Goal: Transaction & Acquisition: Purchase product/service

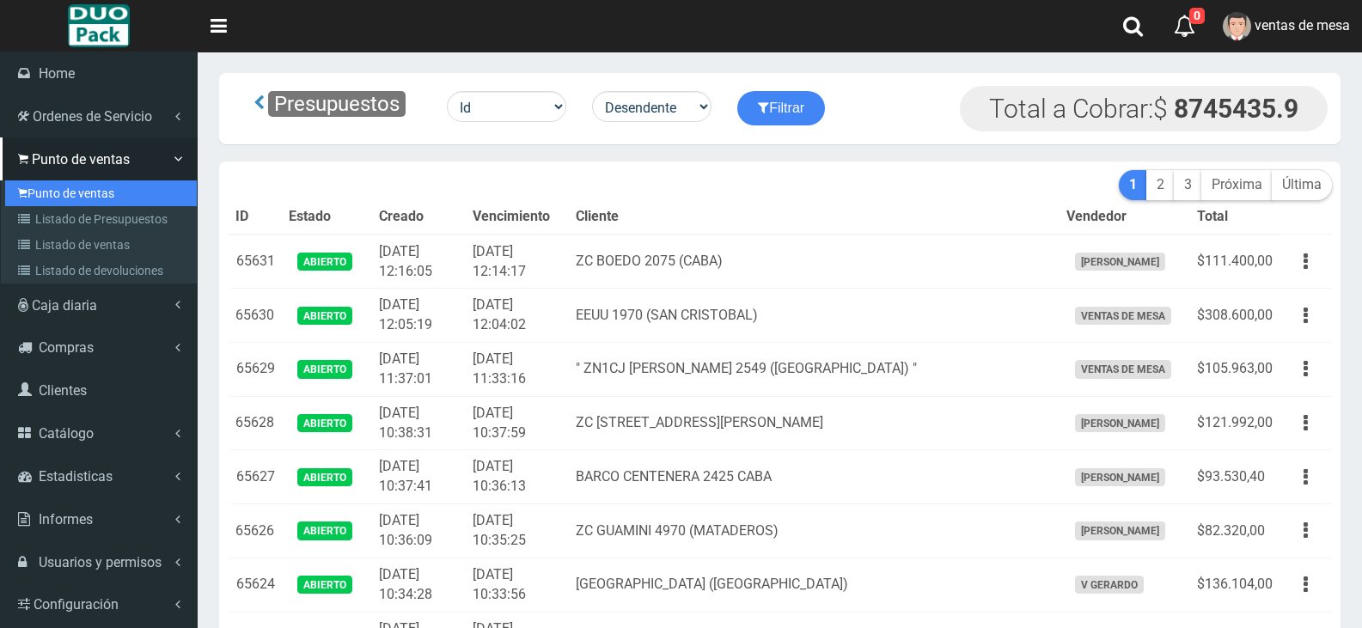
click at [48, 198] on link "Punto de ventas" at bounding box center [101, 193] width 192 height 26
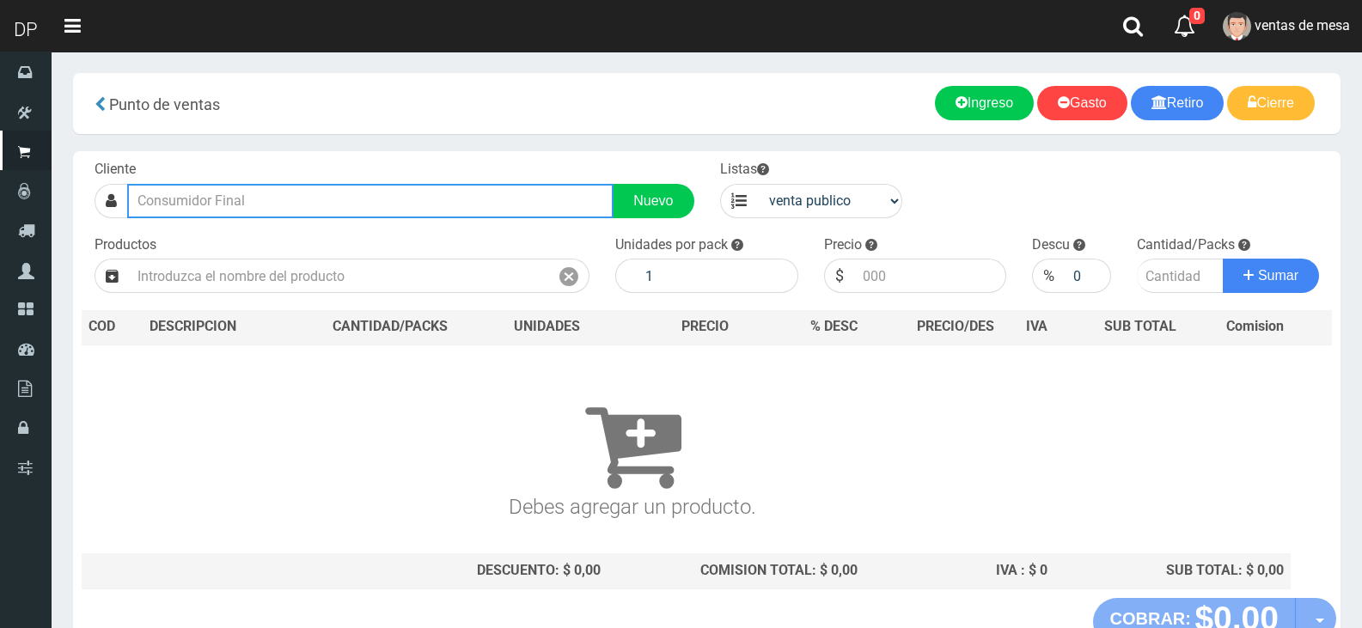
click at [244, 198] on input "text" at bounding box center [370, 201] width 486 height 34
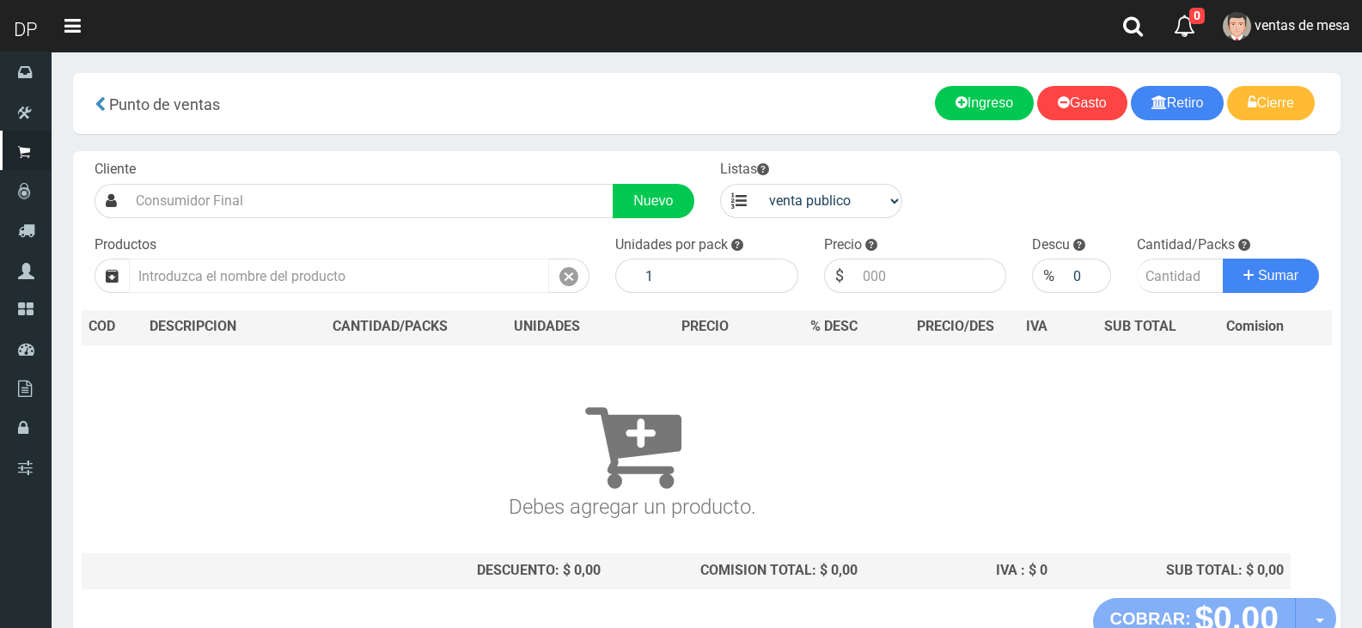
drag, startPoint x: 261, startPoint y: 253, endPoint x: 266, endPoint y: 263, distance: 11.5
click at [263, 256] on div "Productos" at bounding box center [342, 264] width 521 height 58
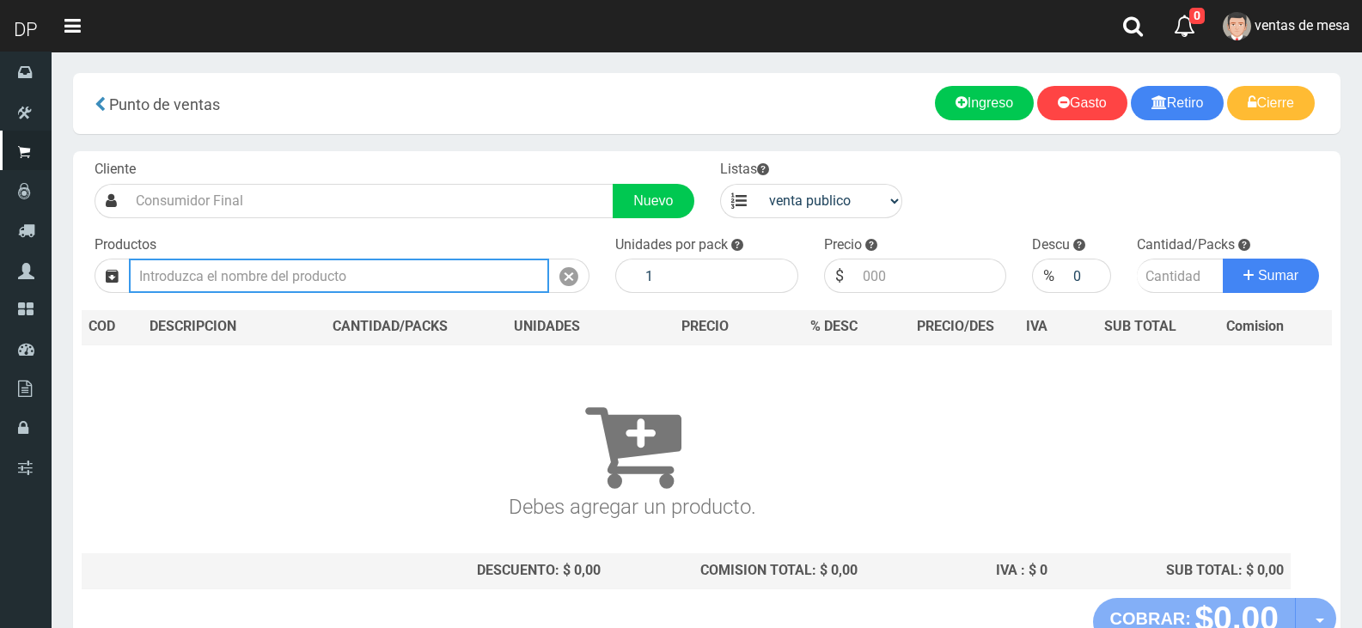
click at [271, 268] on input "text" at bounding box center [339, 276] width 420 height 34
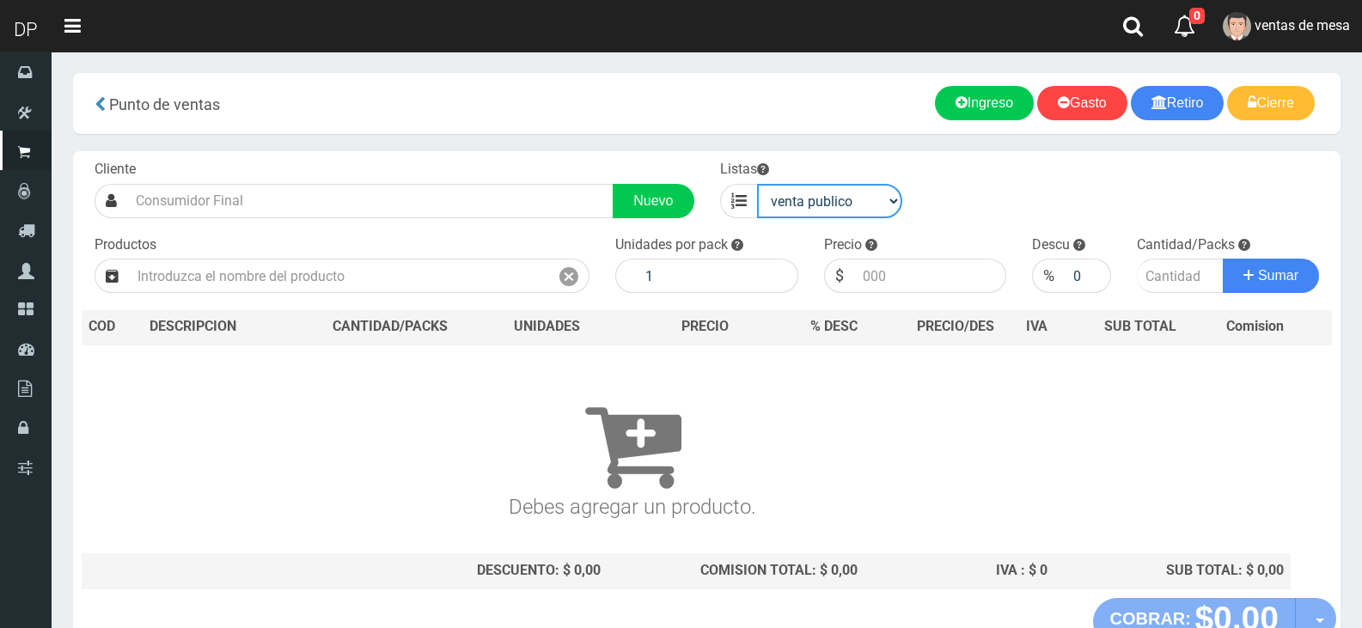
click at [778, 205] on select "venta publico Sup chinos reventas" at bounding box center [830, 201] width 146 height 34
click at [757, 184] on select "venta publico Sup chinos reventas" at bounding box center [830, 201] width 146 height 34
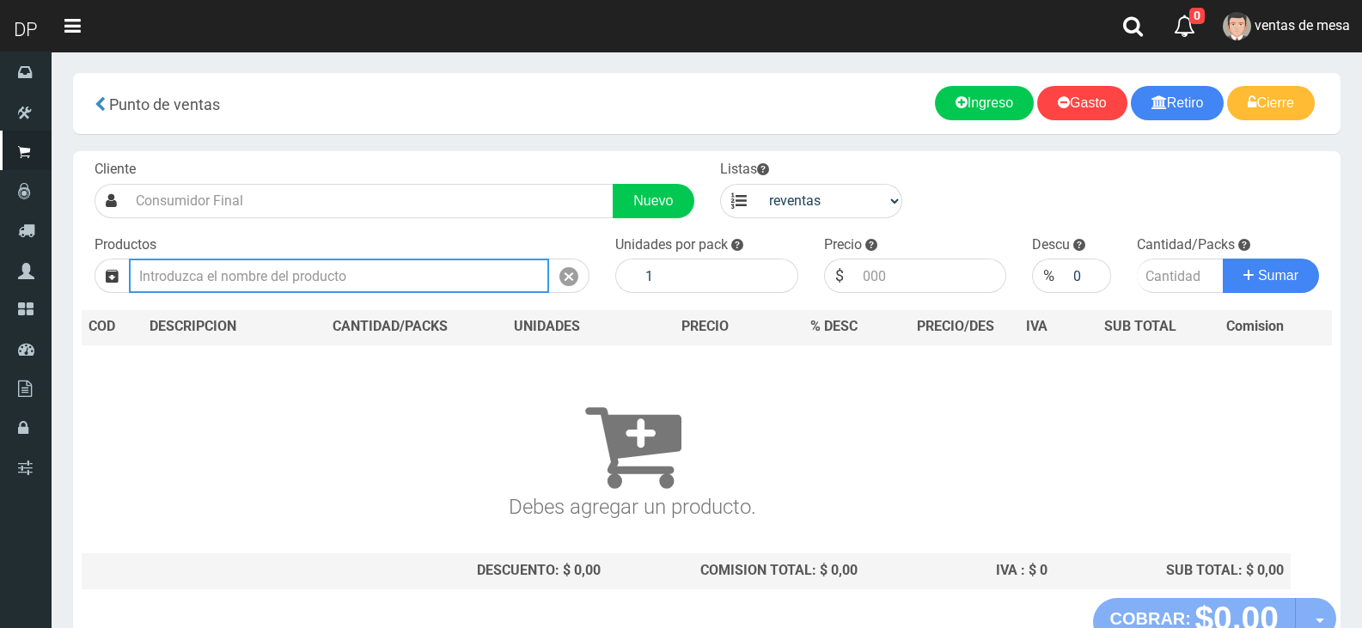
click at [467, 272] on input "text" at bounding box center [339, 276] width 420 height 34
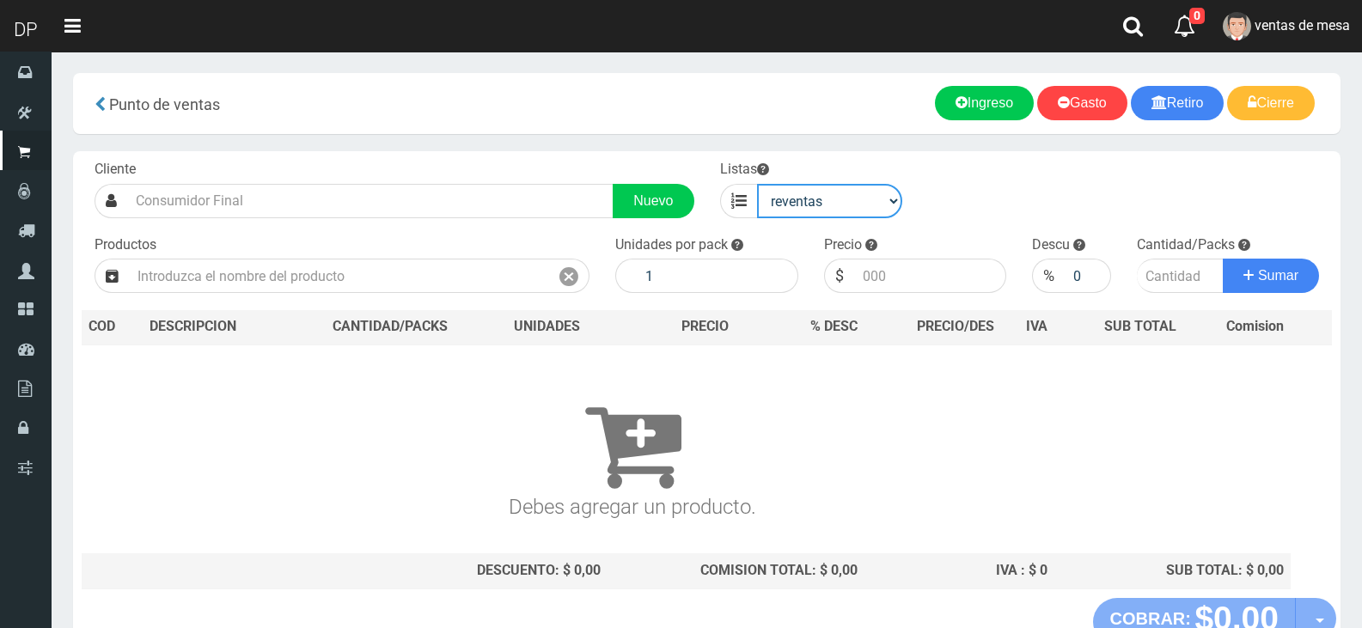
click at [784, 194] on select "venta publico Sup chinos reventas" at bounding box center [830, 201] width 146 height 34
select select "1"
click at [757, 184] on select "venta publico Sup chinos reventas" at bounding box center [830, 201] width 146 height 34
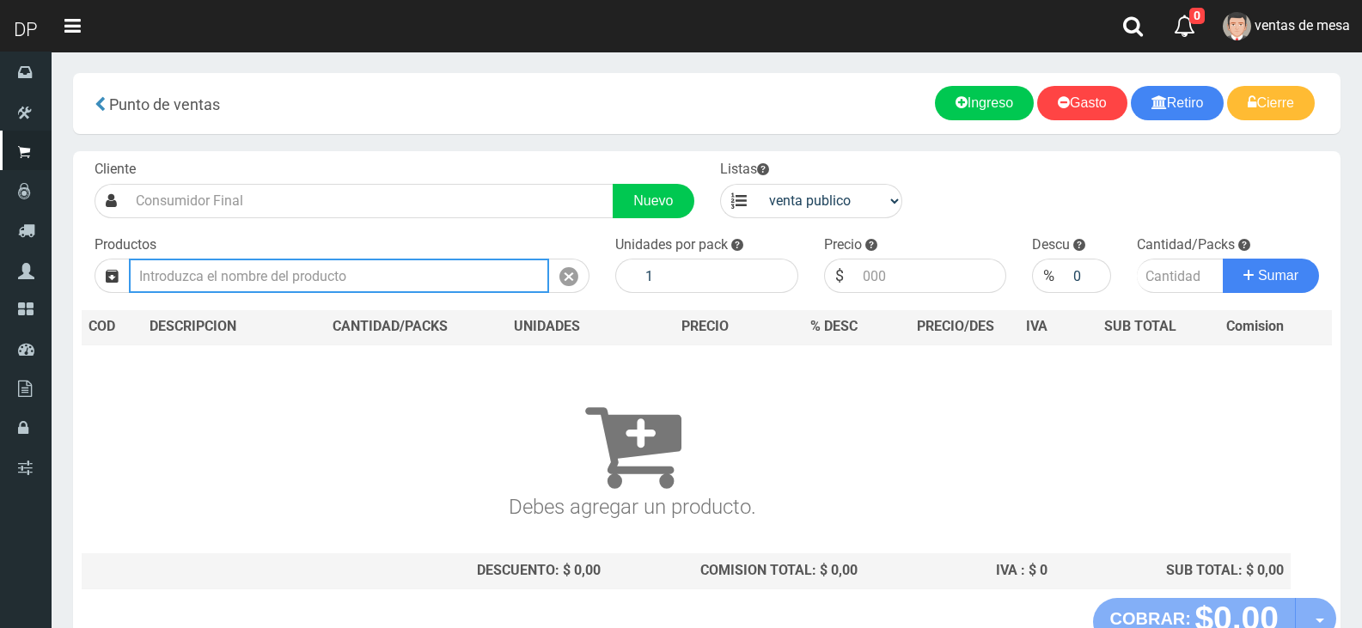
click at [449, 275] on input "text" at bounding box center [339, 276] width 420 height 34
click at [449, 276] on input "text" at bounding box center [339, 276] width 420 height 34
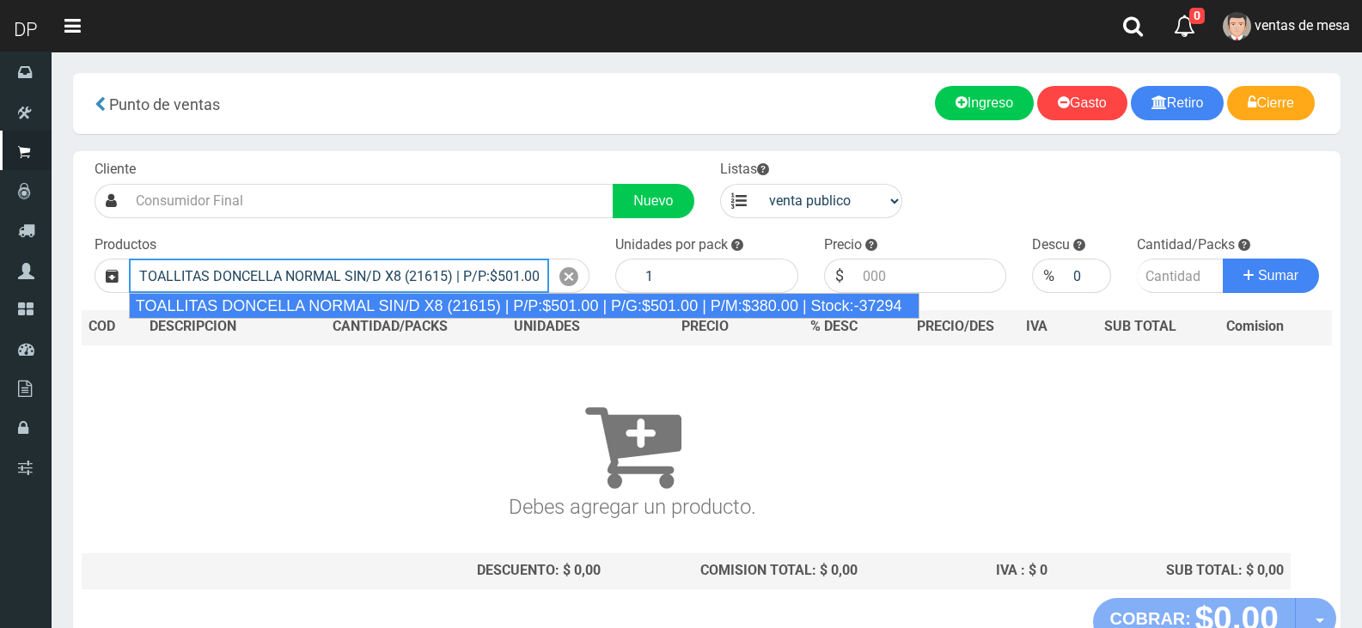
type input "TOALLITAS DONCELLA NORMAL SIN/D X8 (21615) | P/P:$501.00 | P/G:$501.00 | P/M:$3…"
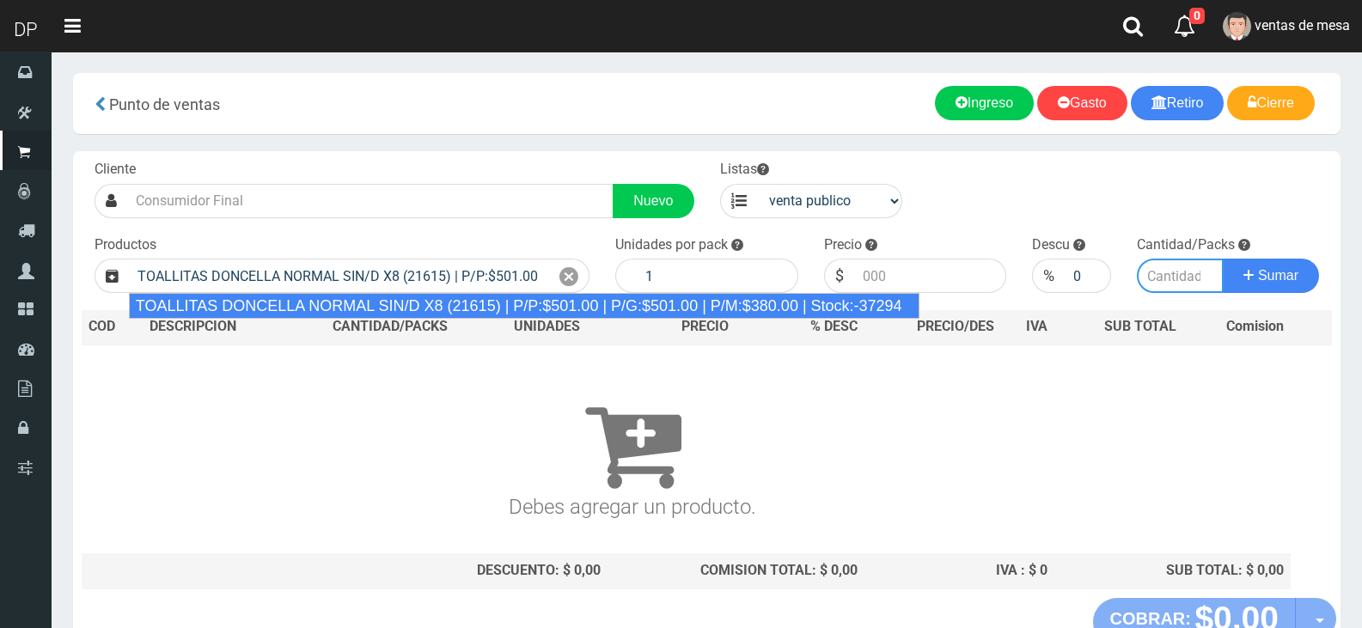
type input "50"
type input "501.00"
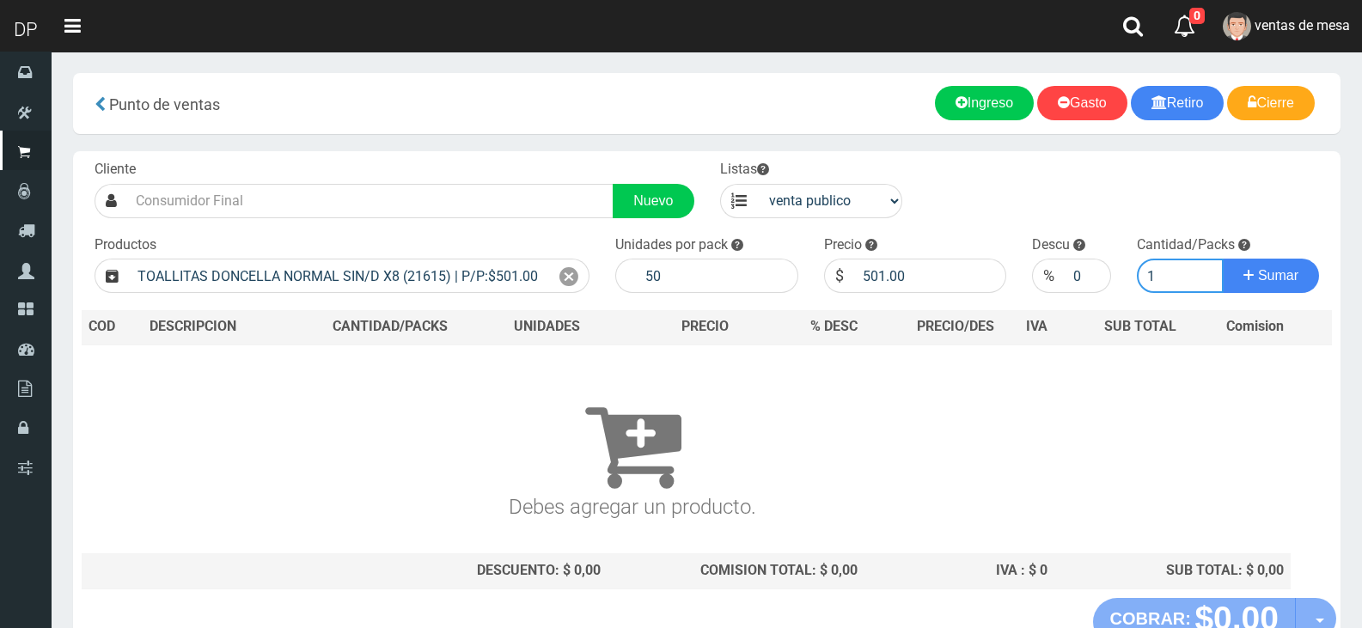
type input "1"
click at [1223, 259] on button "Sumar" at bounding box center [1271, 276] width 96 height 34
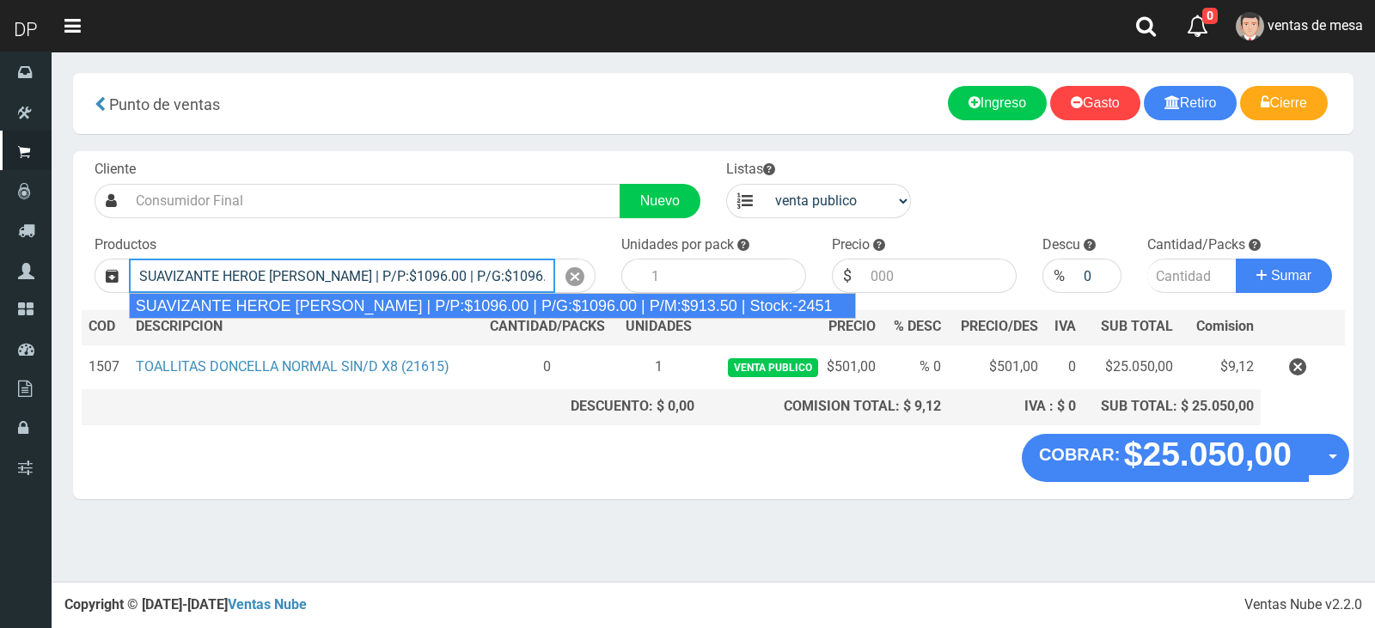
type input "SUAVIZANTE HEROE BRISA SILVESTRE | P/P:$1096.00 | P/G:$1096.00 | P/M:$913.50 | …"
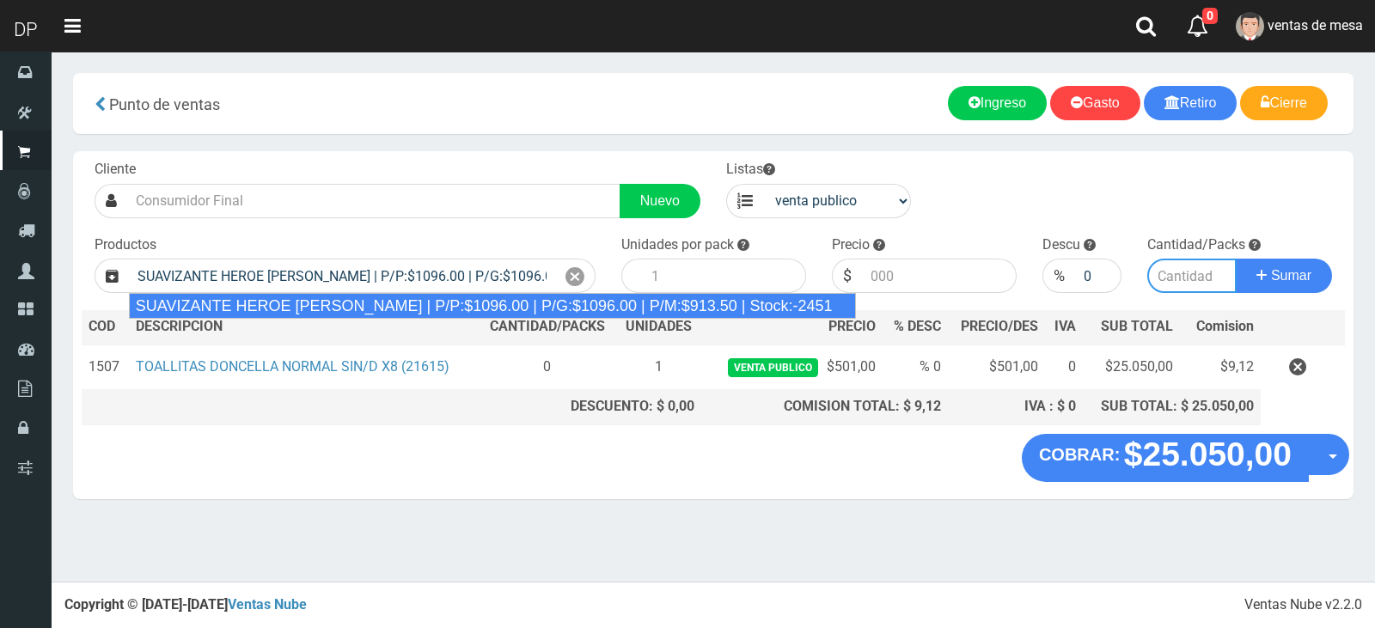
type input "12"
type input "1096.00"
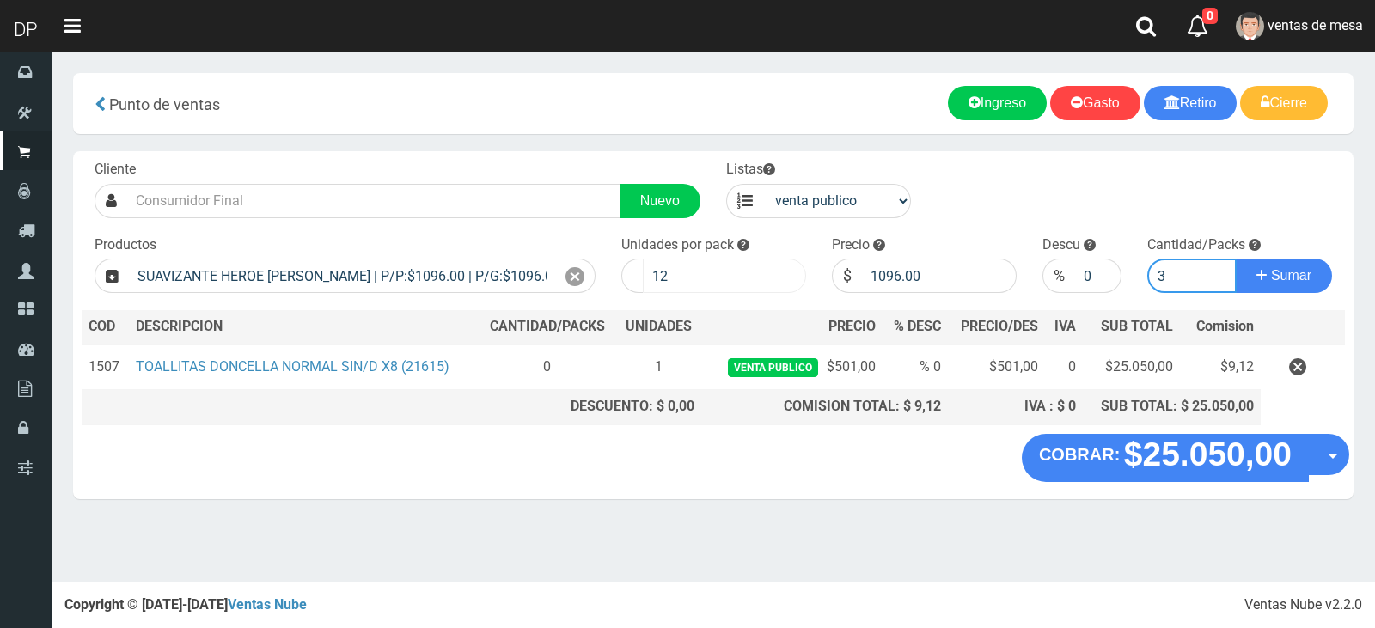
type input "3"
click at [725, 279] on input "12" at bounding box center [724, 276] width 163 height 34
type input "1"
click at [1236, 259] on button "Sumar" at bounding box center [1284, 276] width 96 height 34
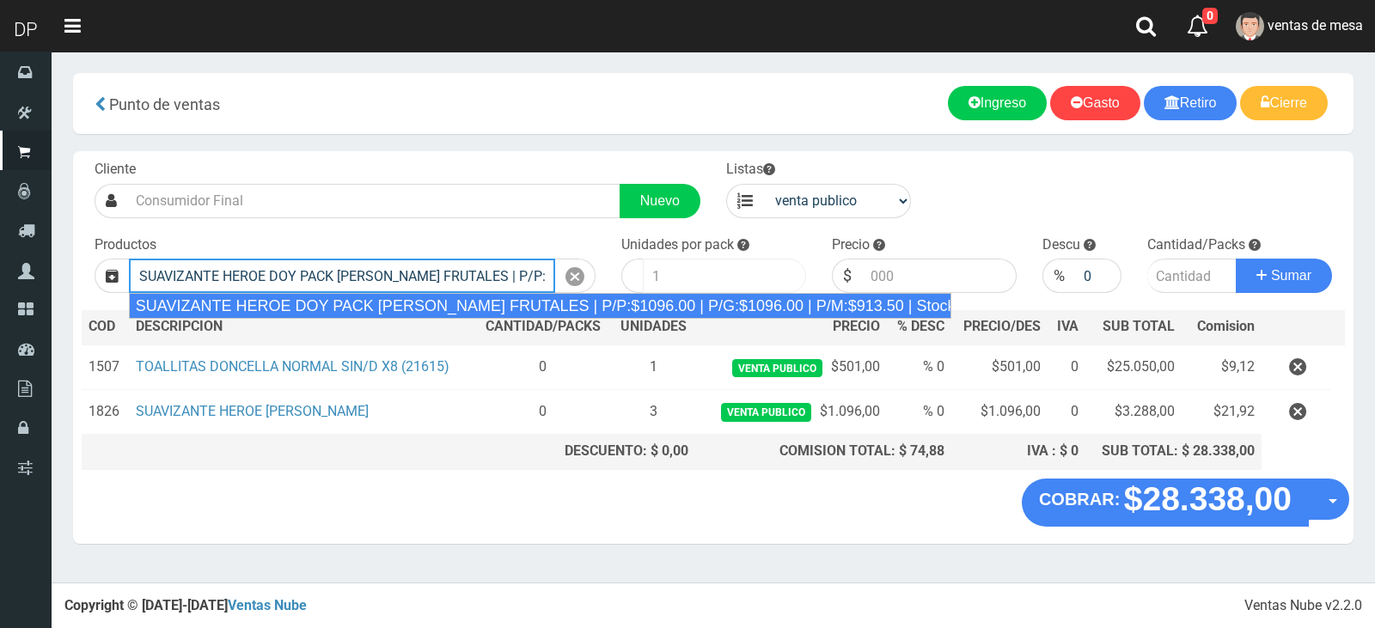
type input "SUAVIZANTE HEROE DOY PACK FLORES FRUTALES | P/P:$1096.00 | P/G:$1096.00 | P/M:$…"
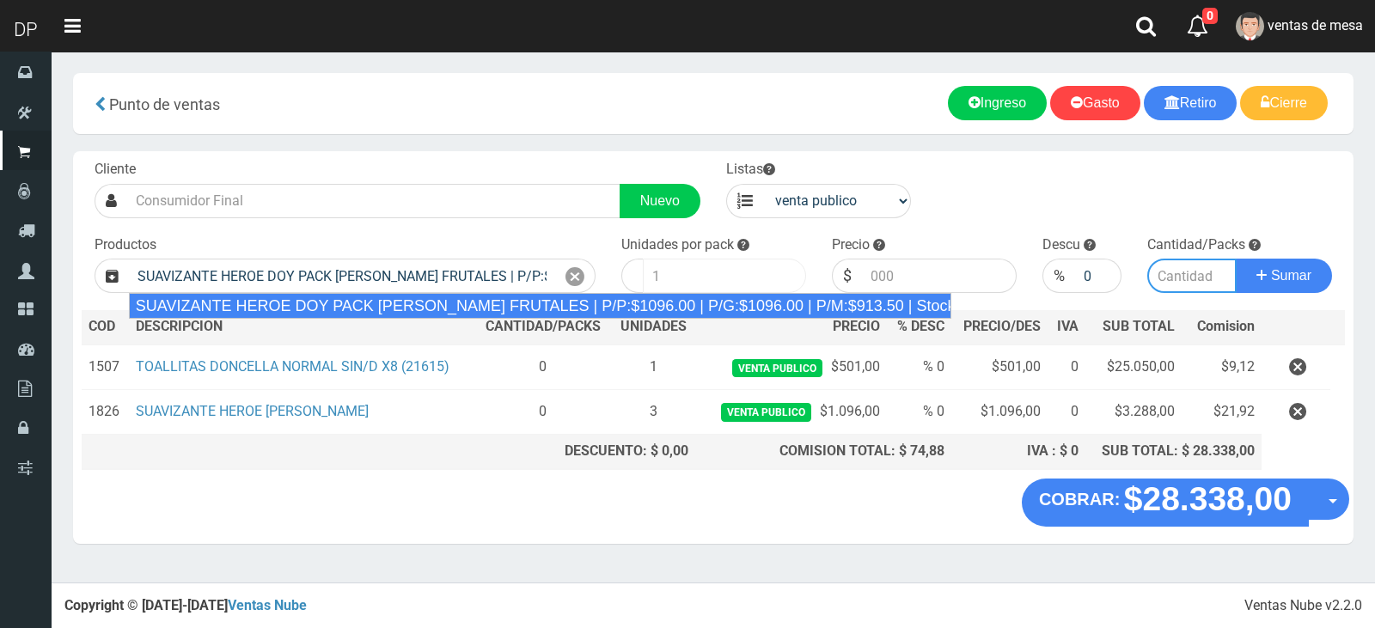
type input "12"
type input "1096.00"
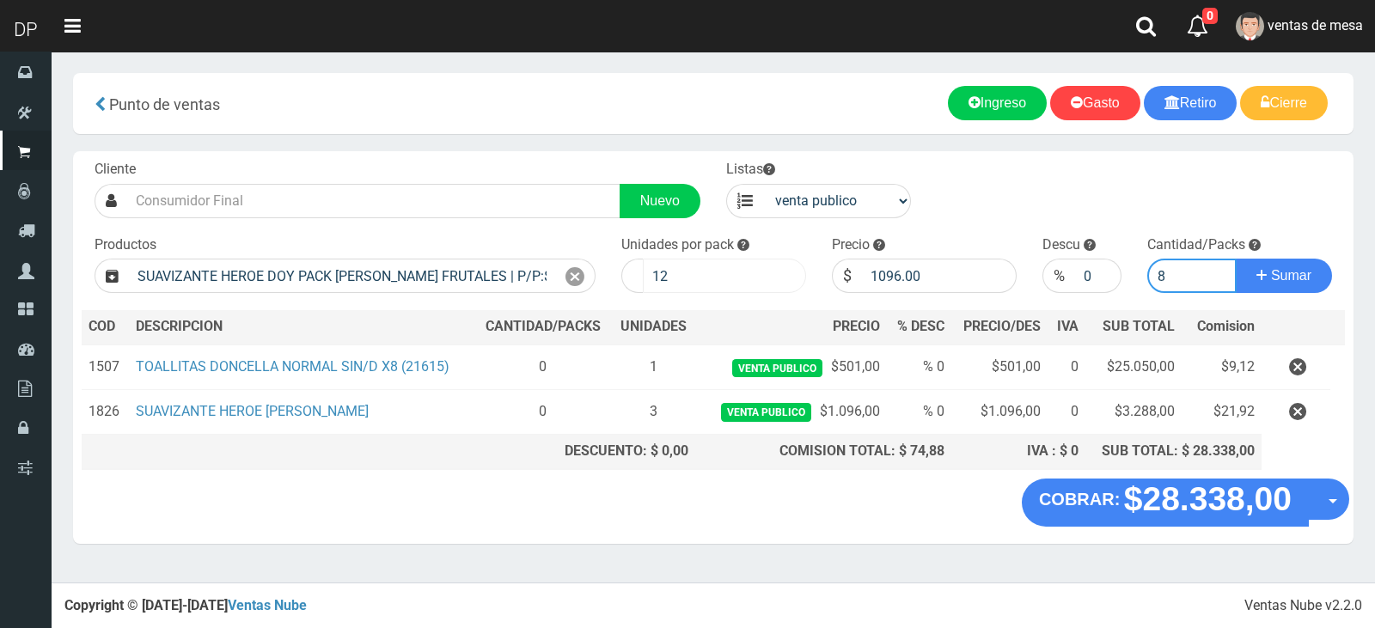
type input "8"
click at [737, 269] on input "12" at bounding box center [724, 276] width 163 height 34
type input "1"
click at [1236, 259] on button "Sumar" at bounding box center [1284, 276] width 96 height 34
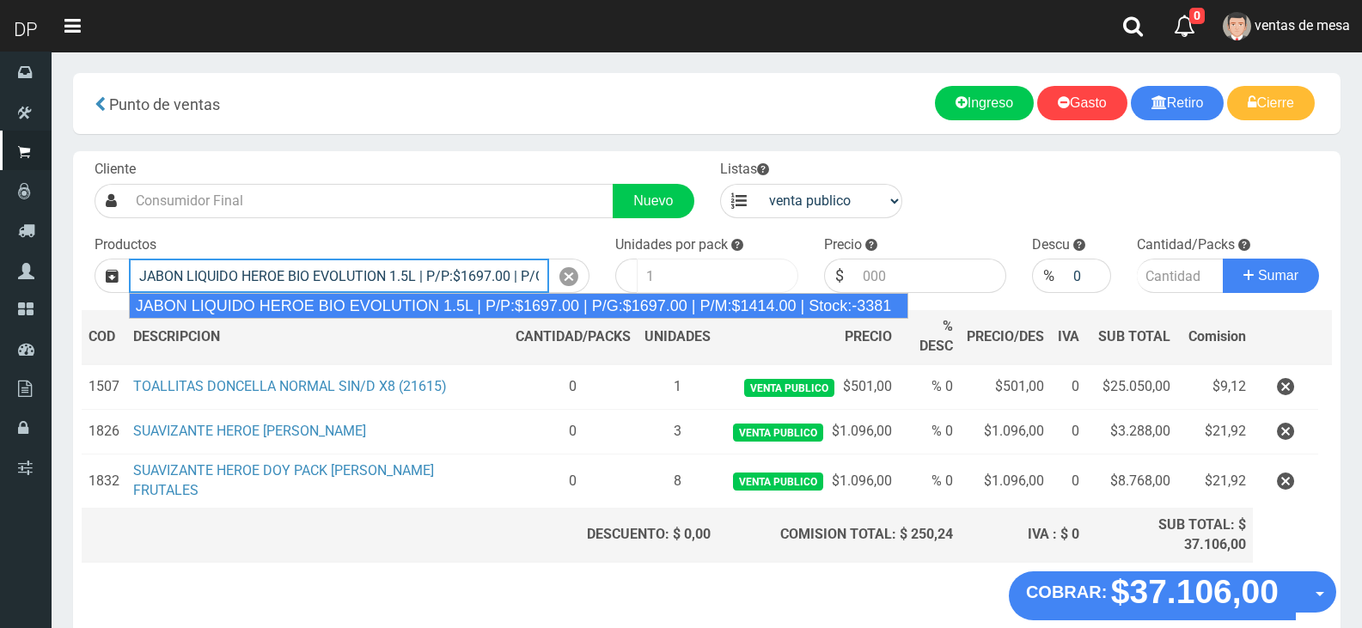
type input "JABON LIQUIDO HEROE BIO EVOLUTION 1.5L | P/P:$1697.00 | P/G:$1697.00 | P/M:$141…"
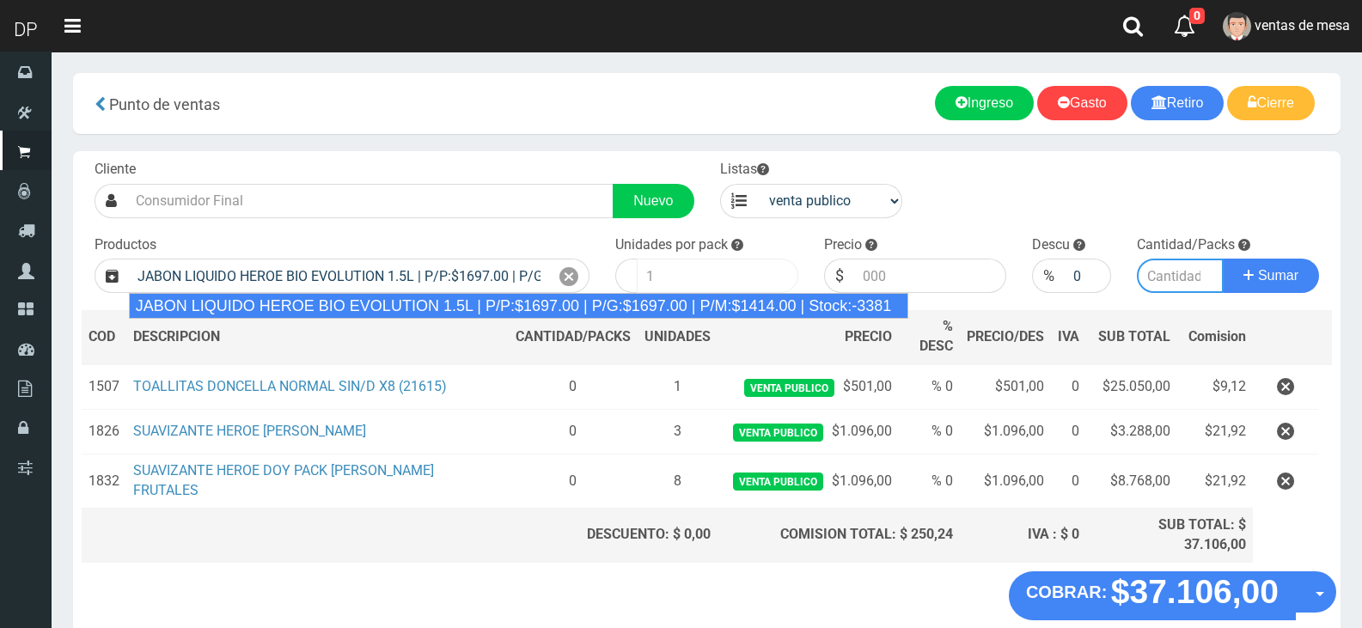
type input "6"
type input "1697.00"
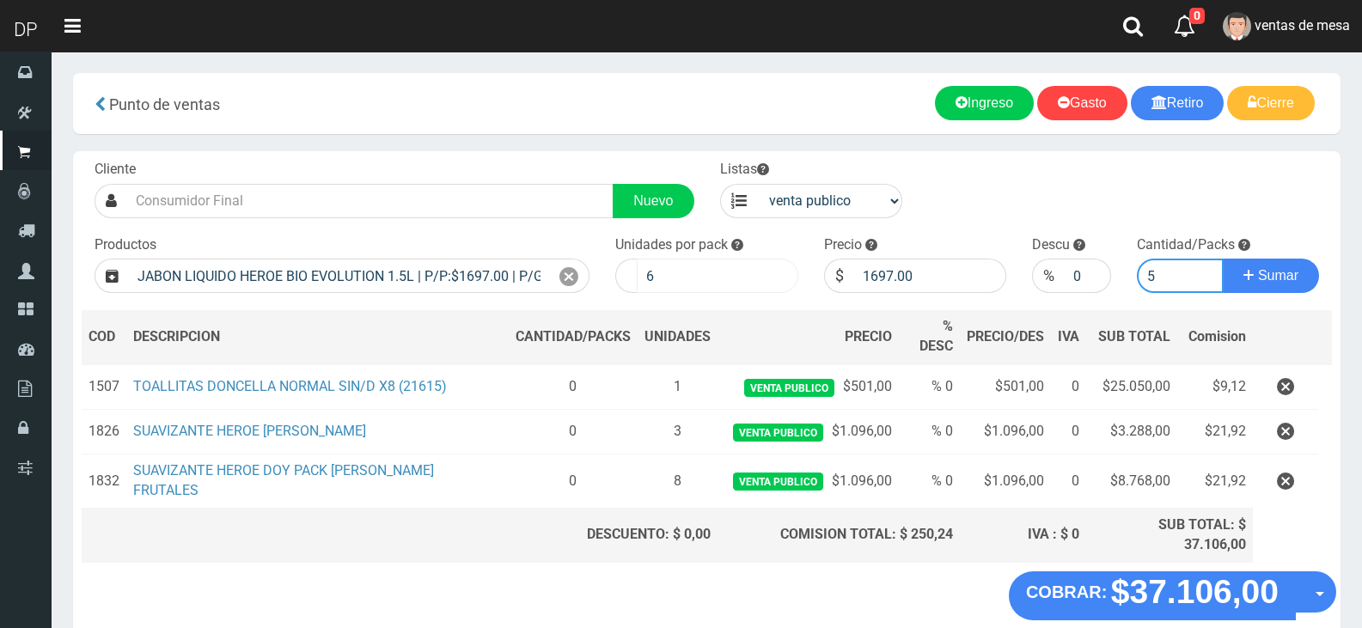
type input "5"
click at [751, 270] on input "6" at bounding box center [718, 276] width 162 height 34
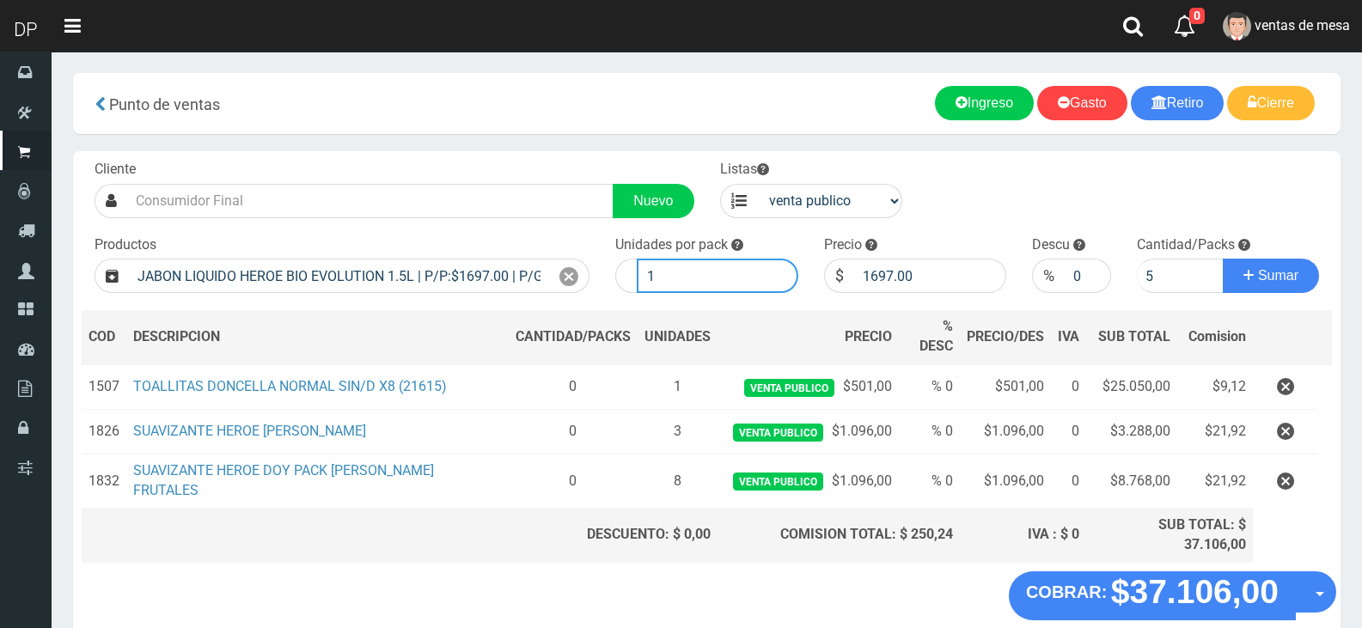
type input "1"
click at [1223, 259] on button "Sumar" at bounding box center [1271, 276] width 96 height 34
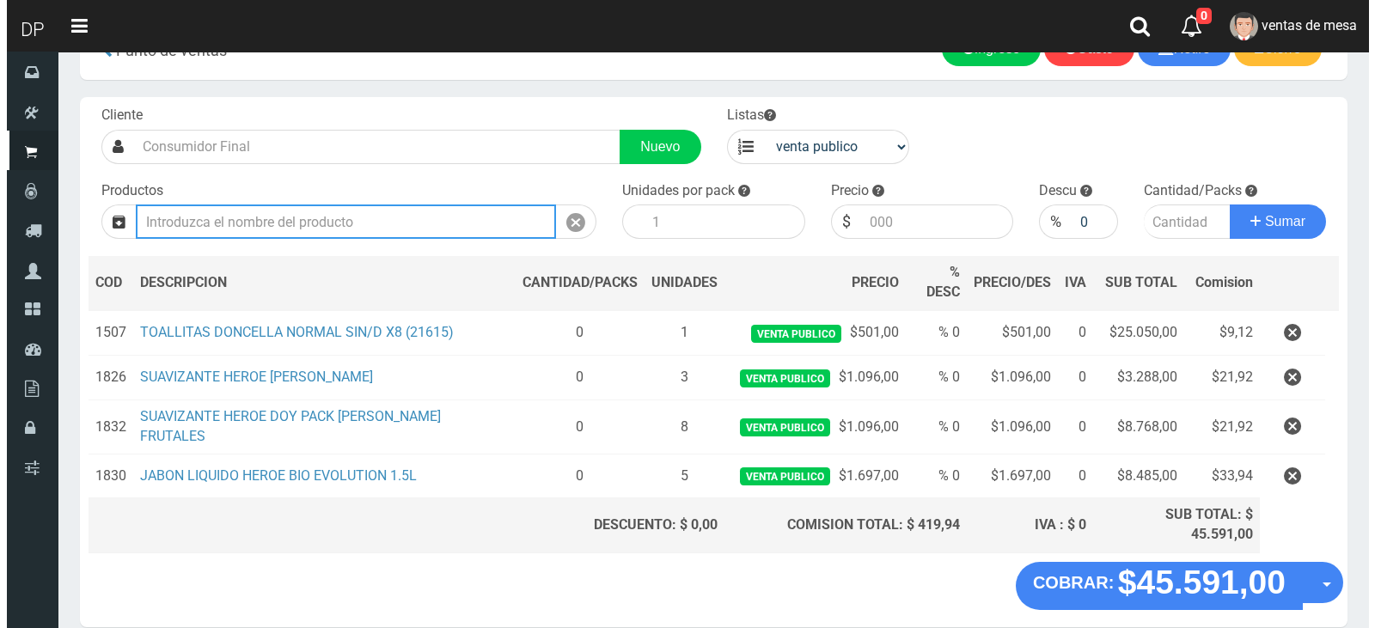
scroll to position [83, 0]
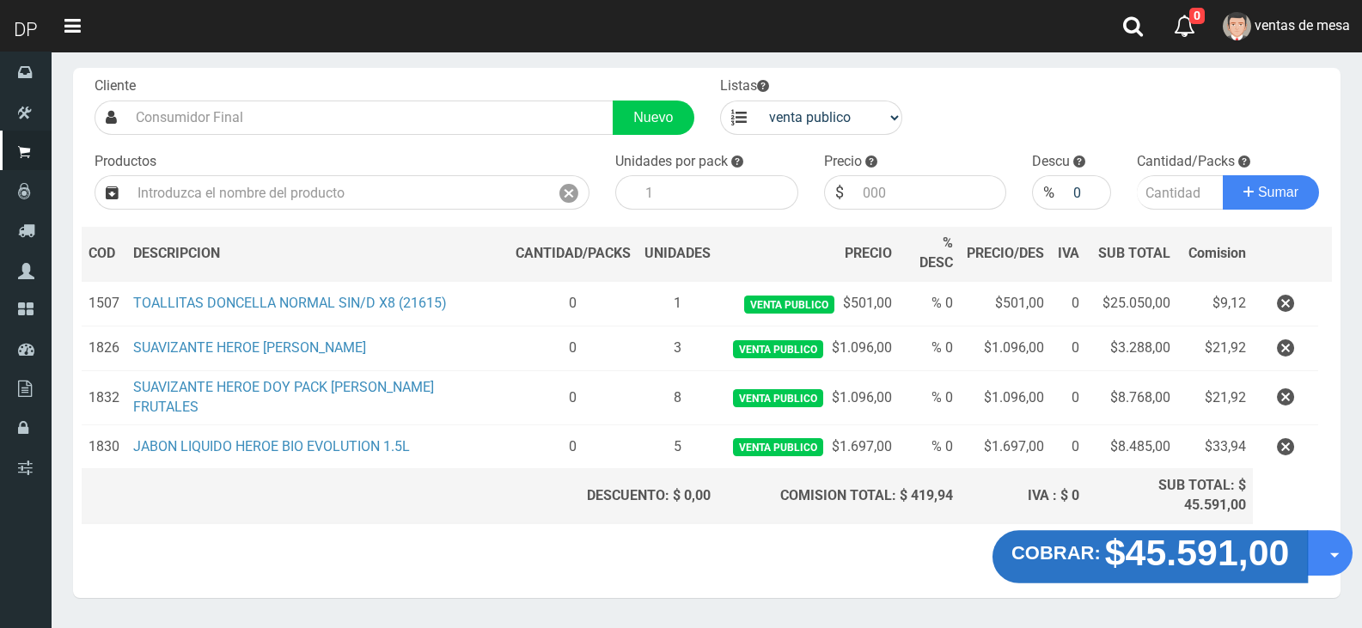
click at [1096, 542] on strong "COBRAR:" at bounding box center [1055, 552] width 89 height 21
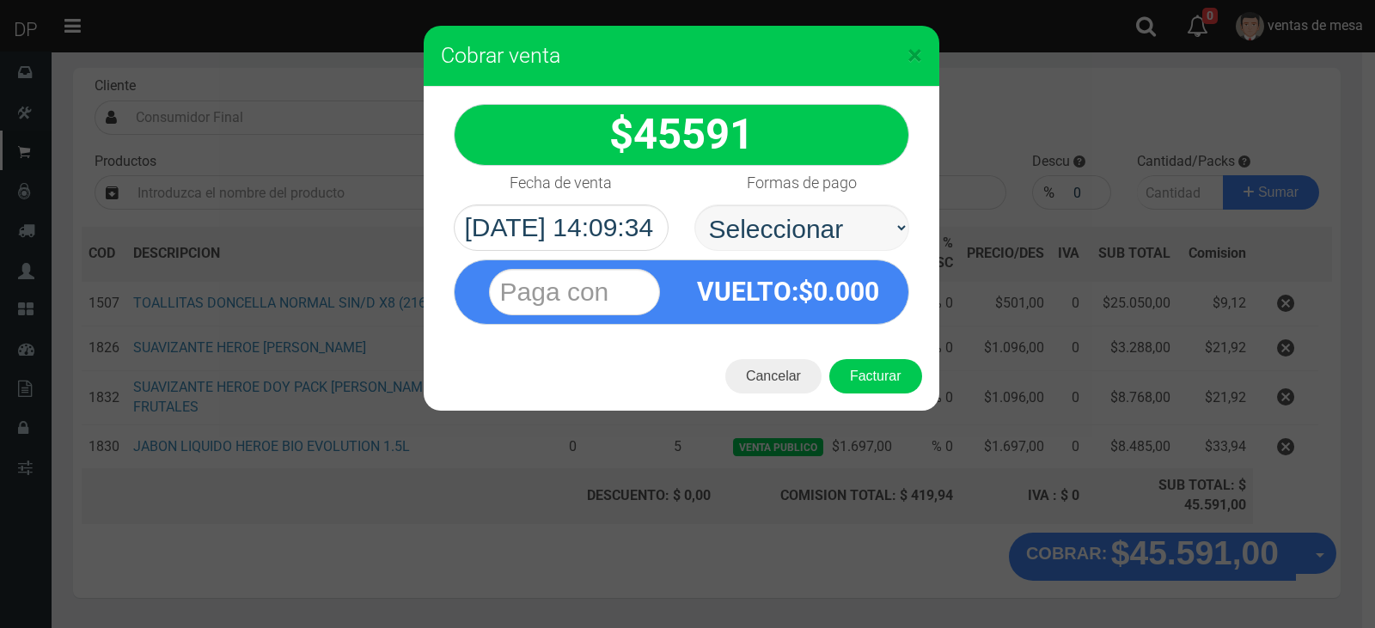
select select "Efectivo"
click at [694, 205] on select "Seleccionar Efectivo Tarjeta de Crédito Depósito Débito" at bounding box center [801, 228] width 215 height 46
click at [867, 363] on button "Facturar" at bounding box center [875, 376] width 93 height 34
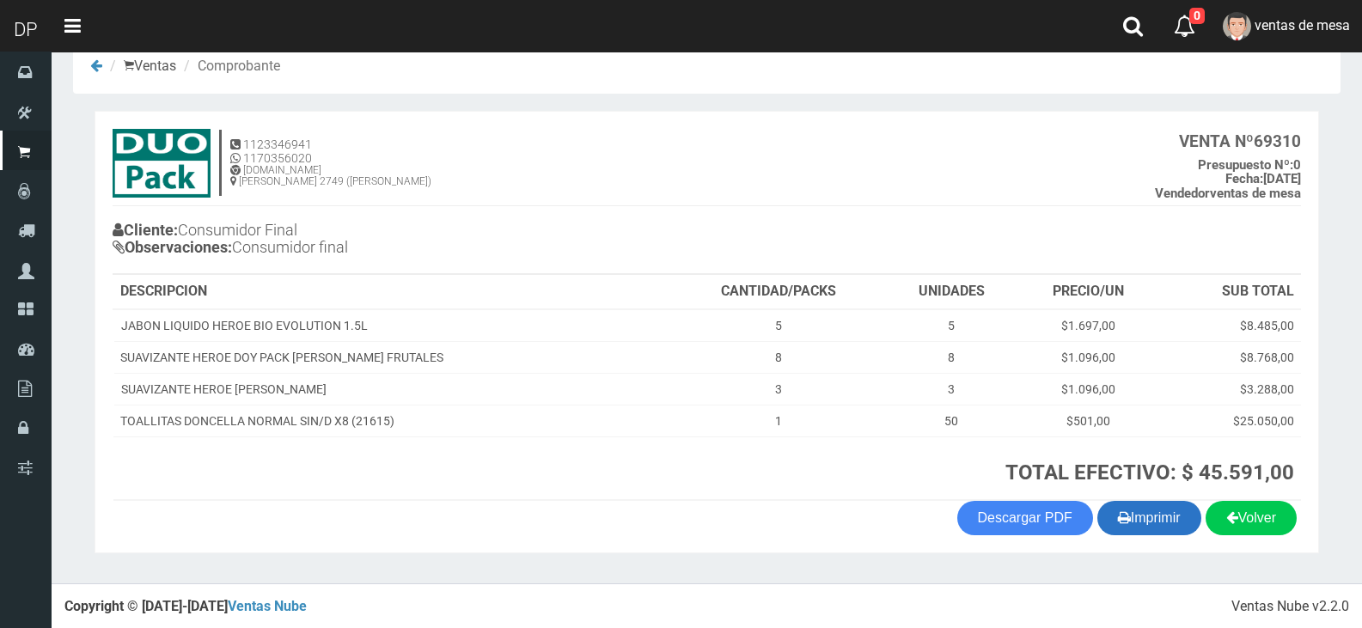
scroll to position [35, 0]
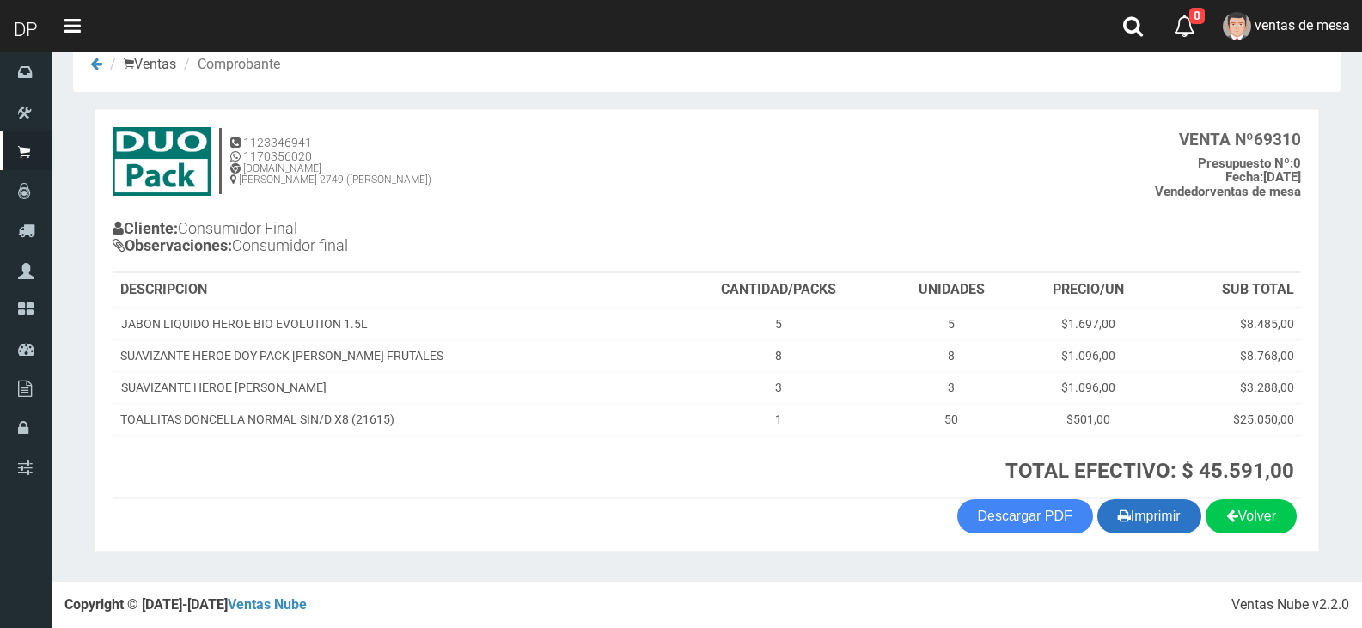
click at [1126, 515] on button "Imprimir" at bounding box center [1149, 516] width 104 height 34
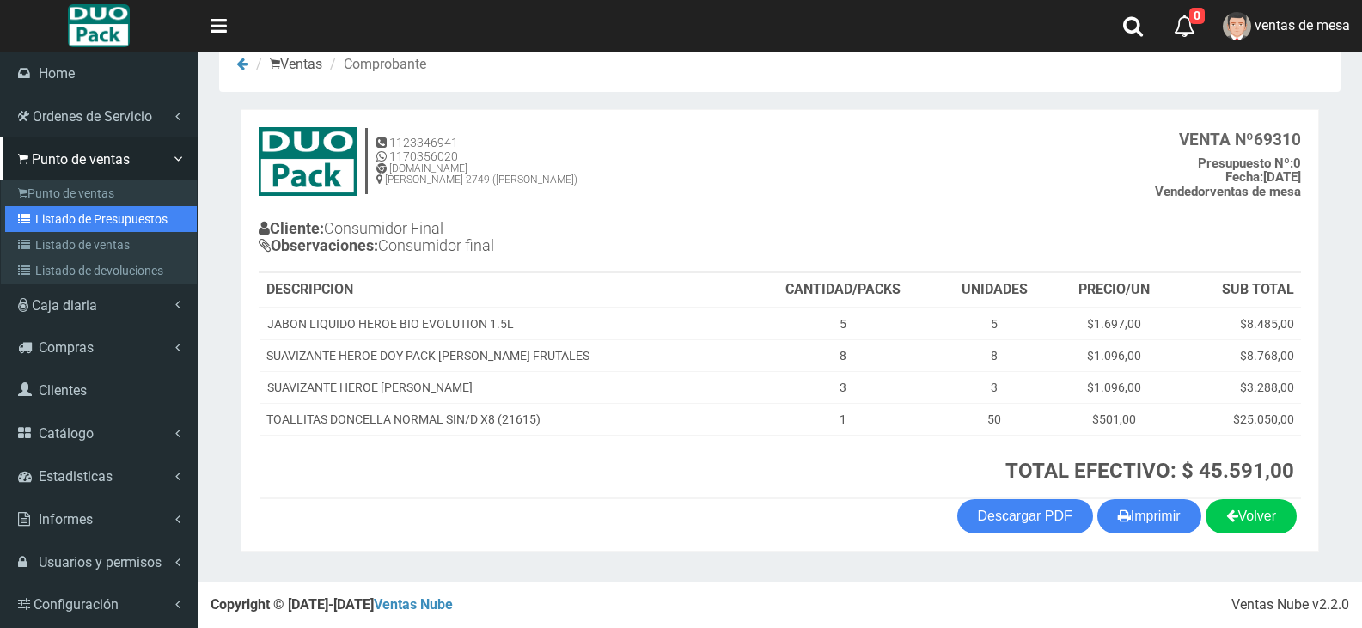
click at [33, 229] on link "Listado de Presupuestos" at bounding box center [101, 219] width 192 height 26
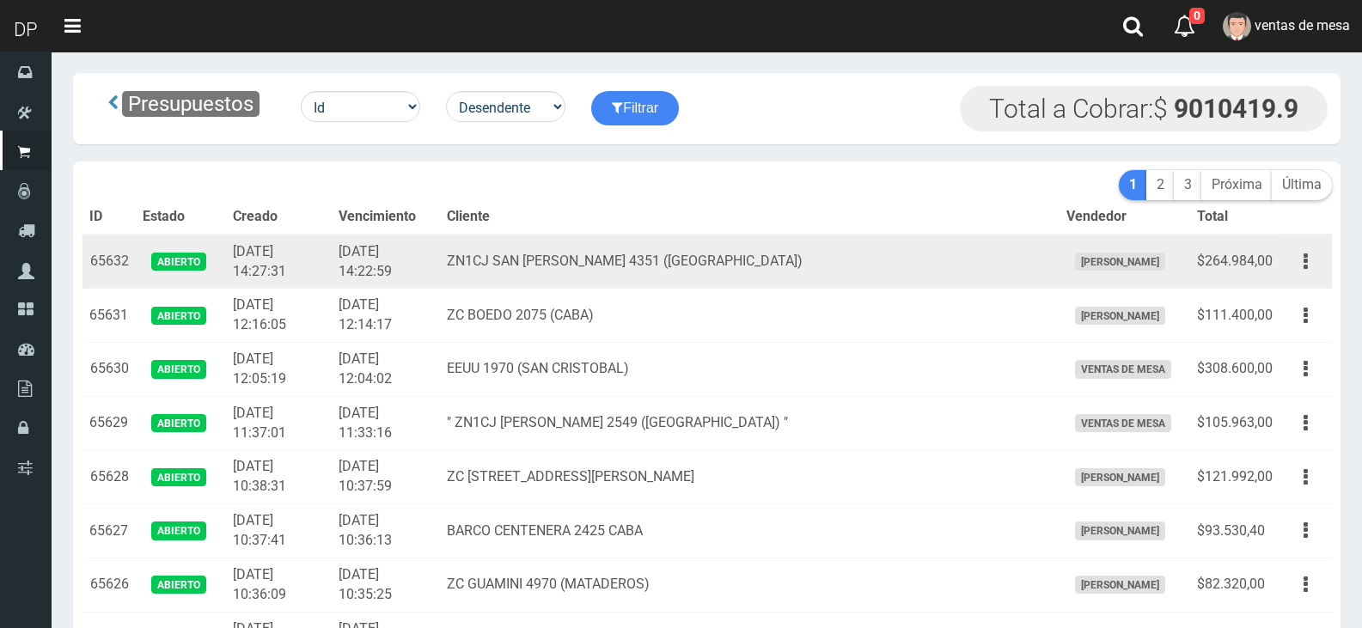
click at [823, 268] on td "ZN1CJ SAN [PERSON_NAME] 4351 ([GEOGRAPHIC_DATA])" at bounding box center [749, 262] width 619 height 54
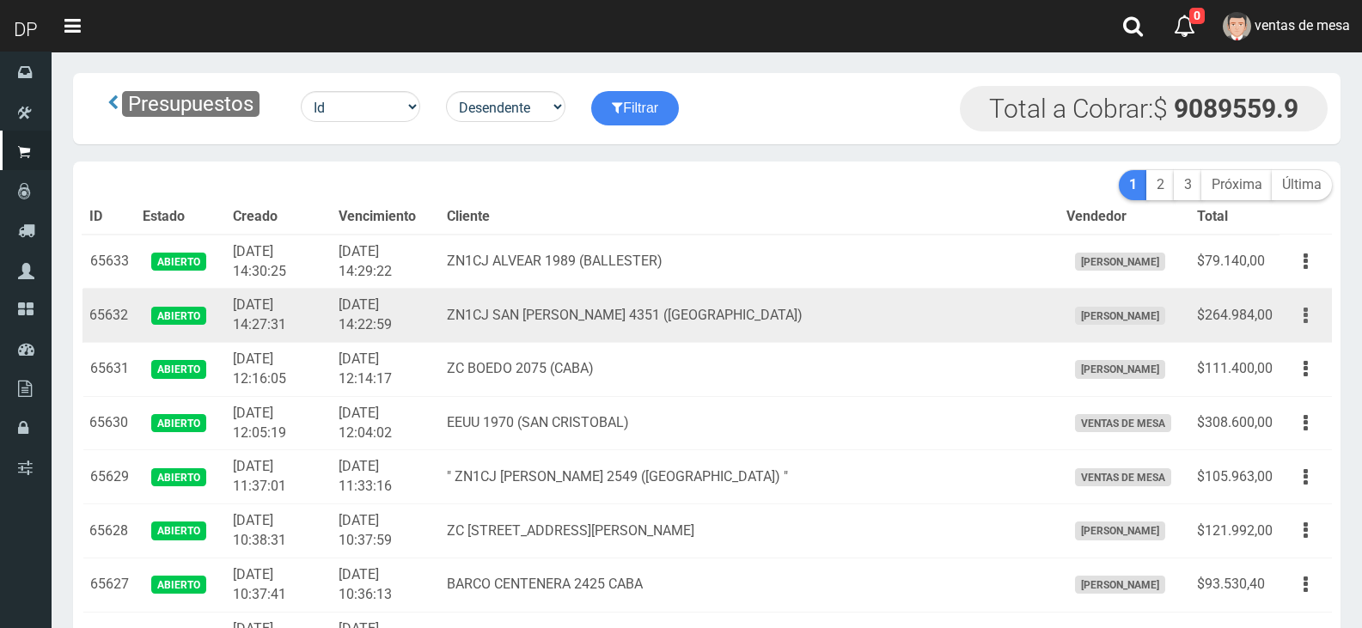
click at [1307, 321] on icon "button" at bounding box center [1306, 316] width 4 height 30
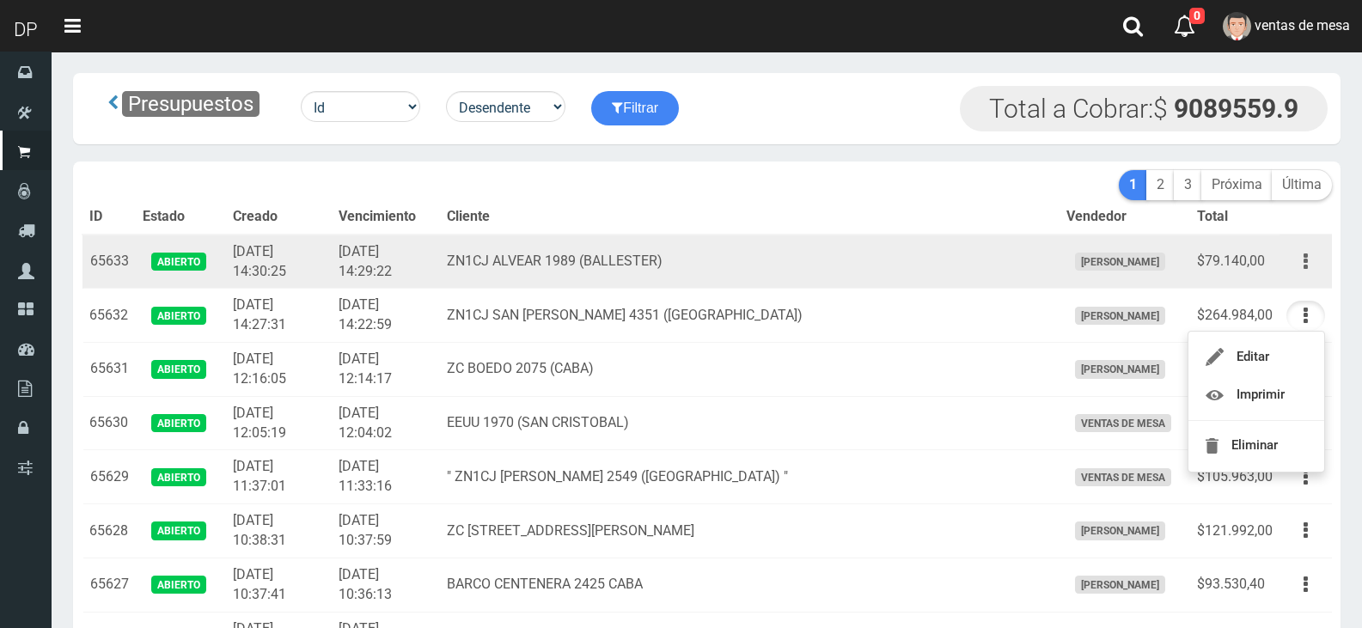
click at [1316, 253] on button "button" at bounding box center [1305, 262] width 39 height 30
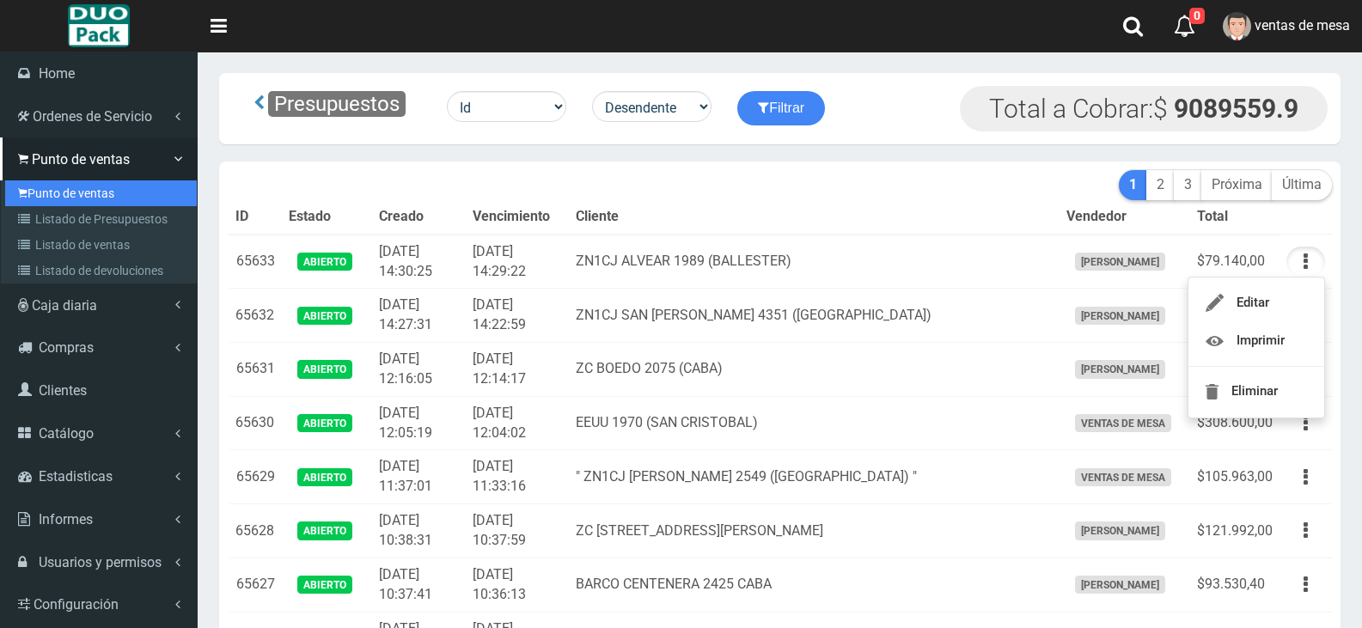
click at [56, 189] on link "Punto de ventas" at bounding box center [101, 193] width 192 height 26
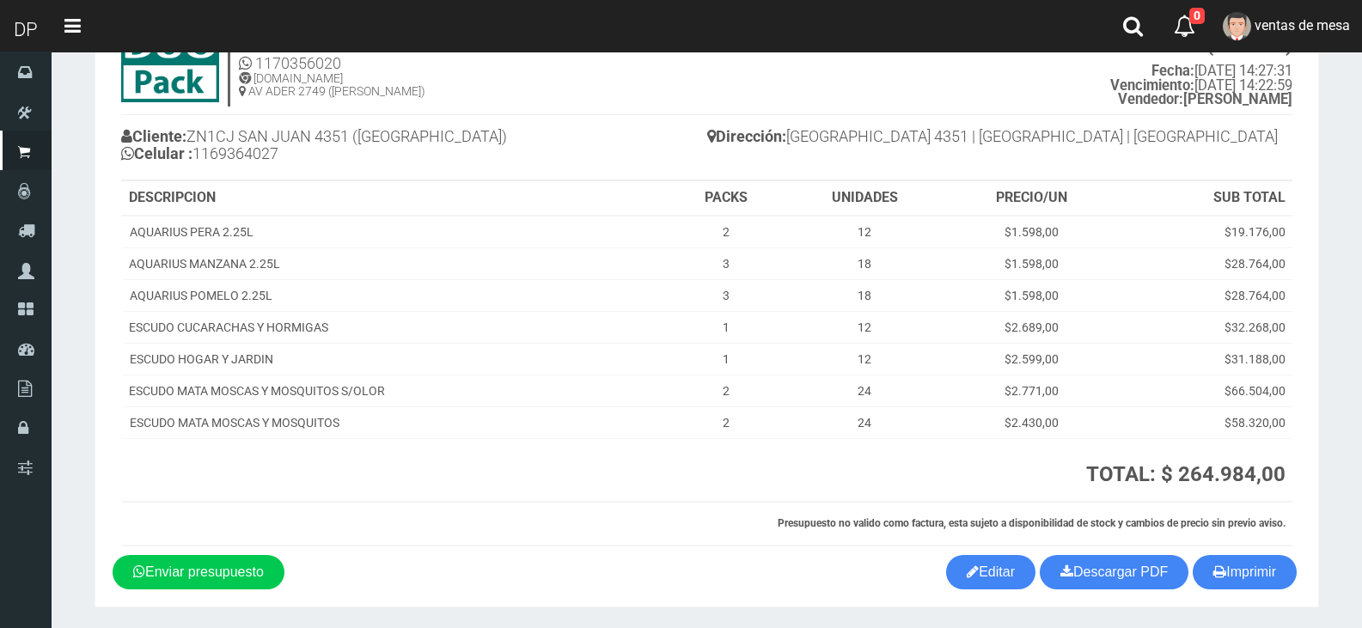
scroll to position [135, 0]
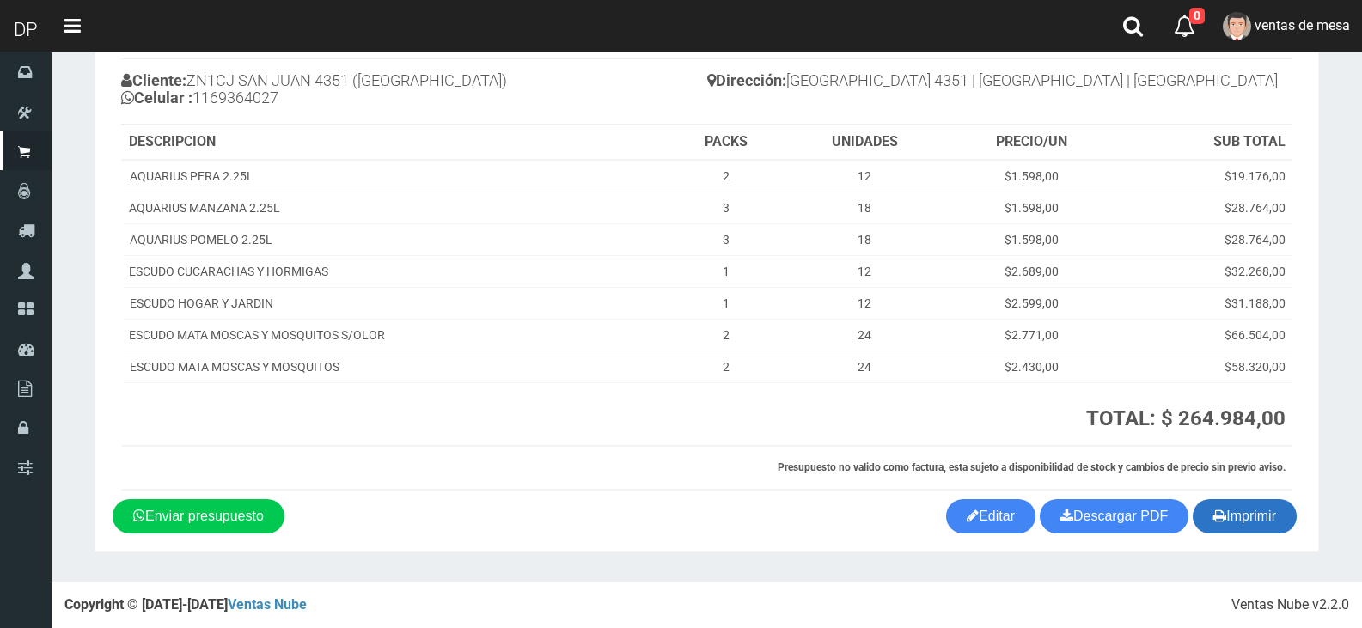
drag, startPoint x: 1268, startPoint y: 515, endPoint x: 1256, endPoint y: 521, distance: 13.4
click at [1267, 515] on button "Imprimir" at bounding box center [1245, 516] width 104 height 34
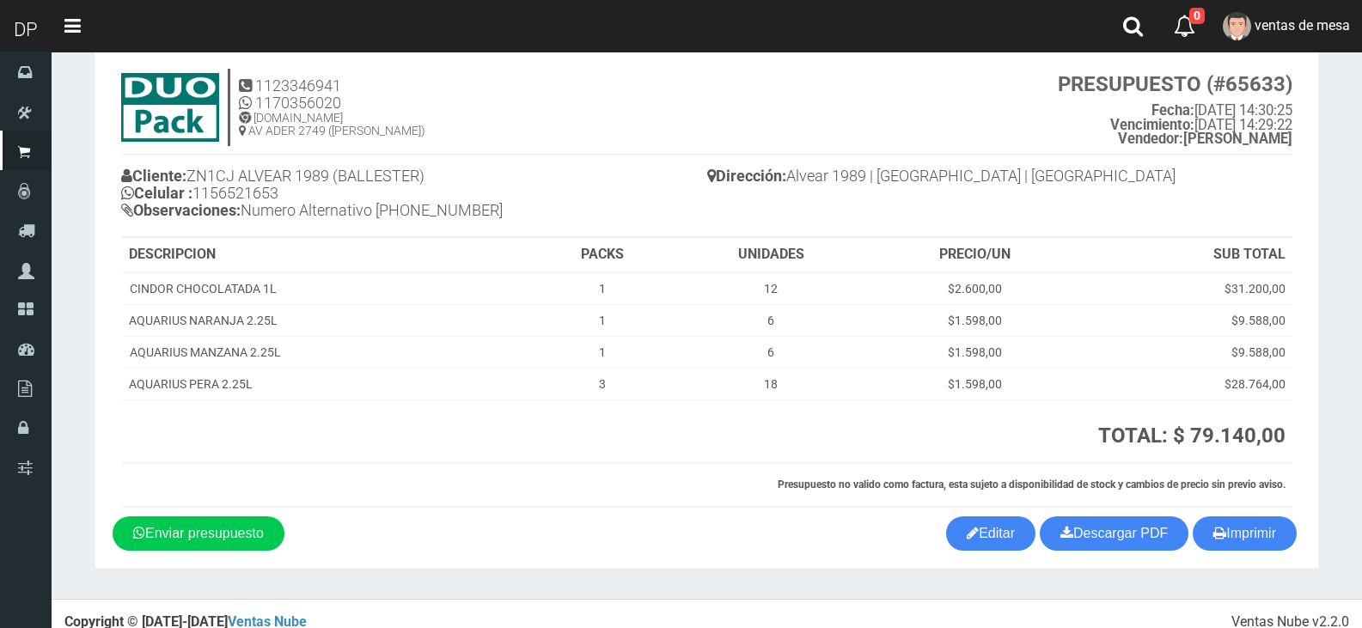
scroll to position [57, 0]
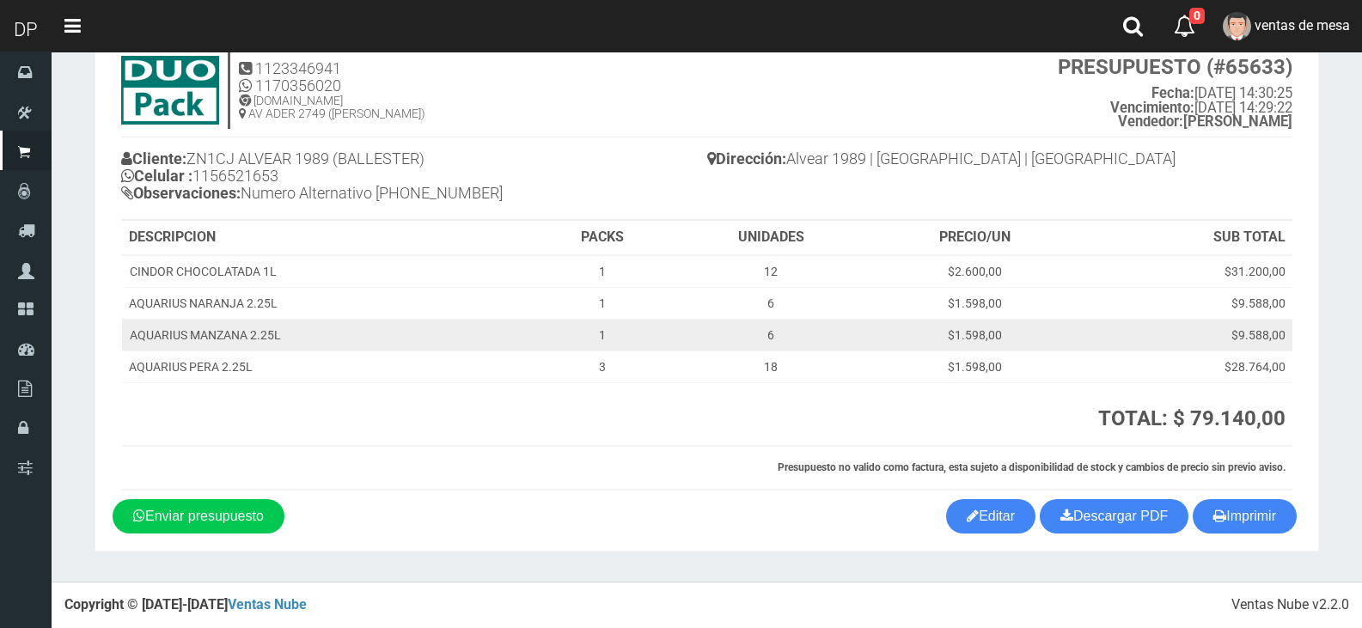
click at [606, 330] on td "1" at bounding box center [602, 335] width 140 height 32
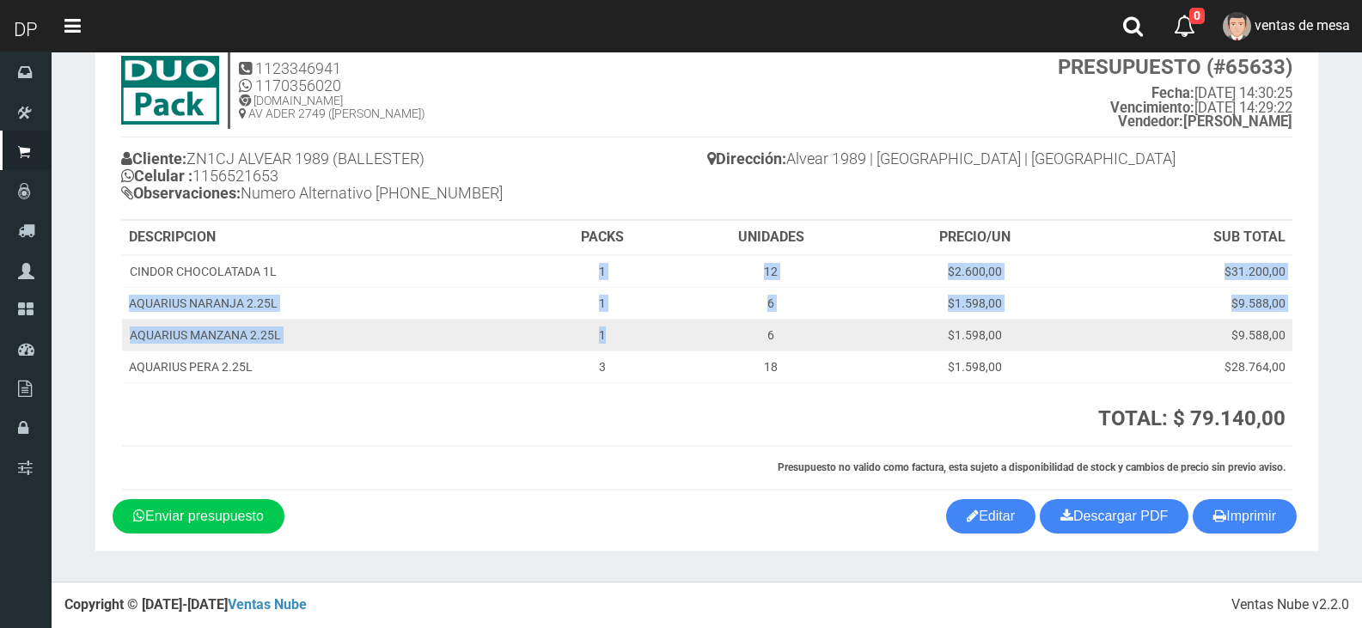
drag, startPoint x: 542, startPoint y: 268, endPoint x: 613, endPoint y: 343, distance: 102.7
click at [613, 343] on tbody "CINDOR CHOCOLATADA 1L 1 12 $2.600,00 $31.200,00 AQUARIUS NARANJA 2.25L 1 6 $1.5…" at bounding box center [707, 319] width 1170 height 128
click at [621, 341] on td "1" at bounding box center [602, 335] width 140 height 32
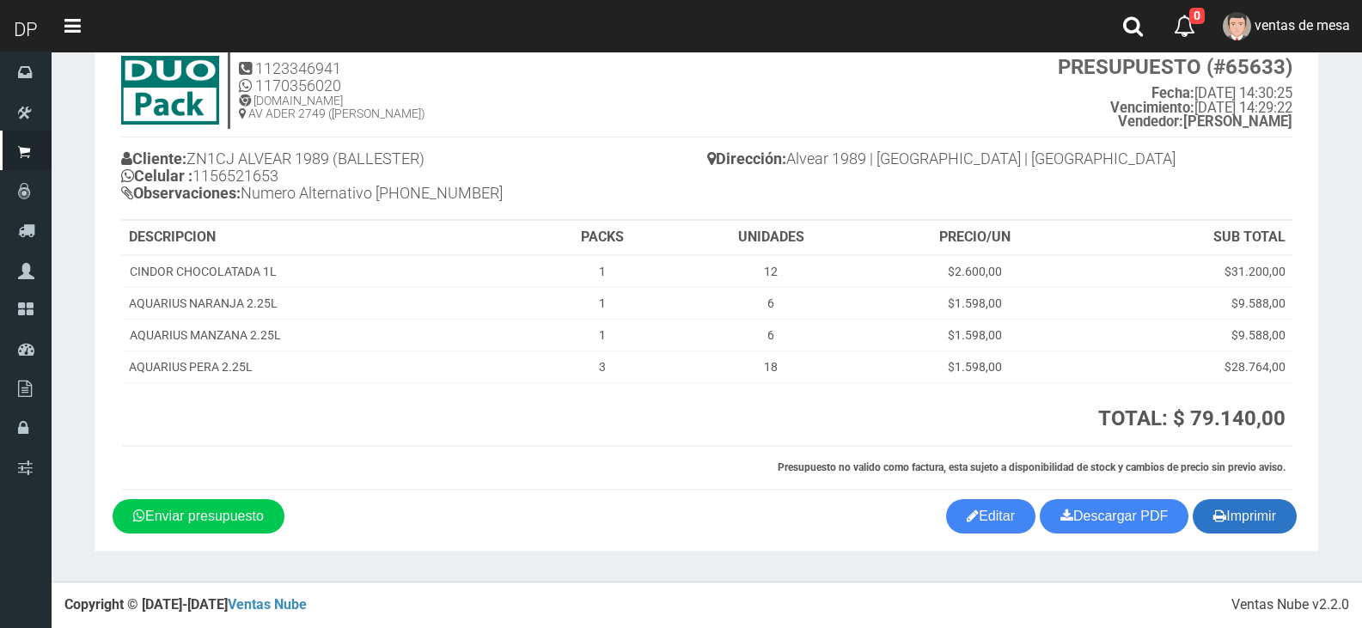
click at [1213, 522] on icon "button" at bounding box center [1219, 516] width 13 height 24
